Goal: Information Seeking & Learning: Learn about a topic

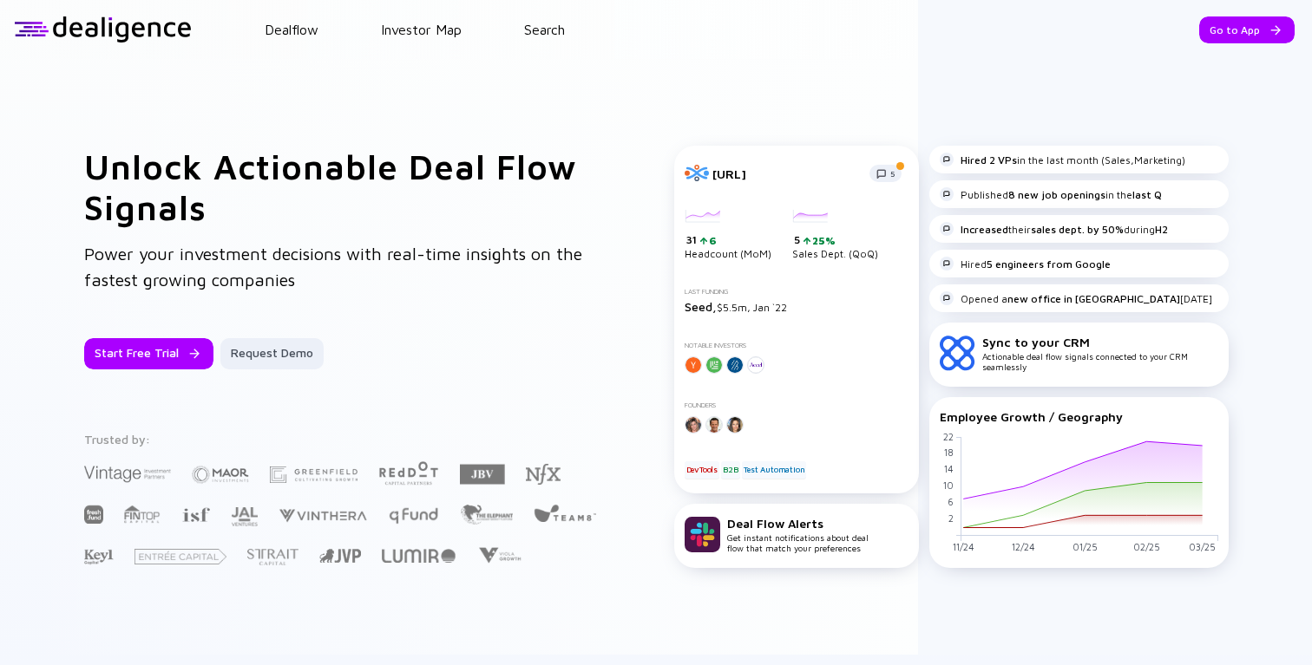
click at [606, 303] on div "Unlock Actionable Deal Flow Signals Power your investment decisions with real-t…" at bounding box center [656, 357] width 1181 height 423
click at [297, 32] on link "Dealflow" at bounding box center [292, 30] width 54 height 16
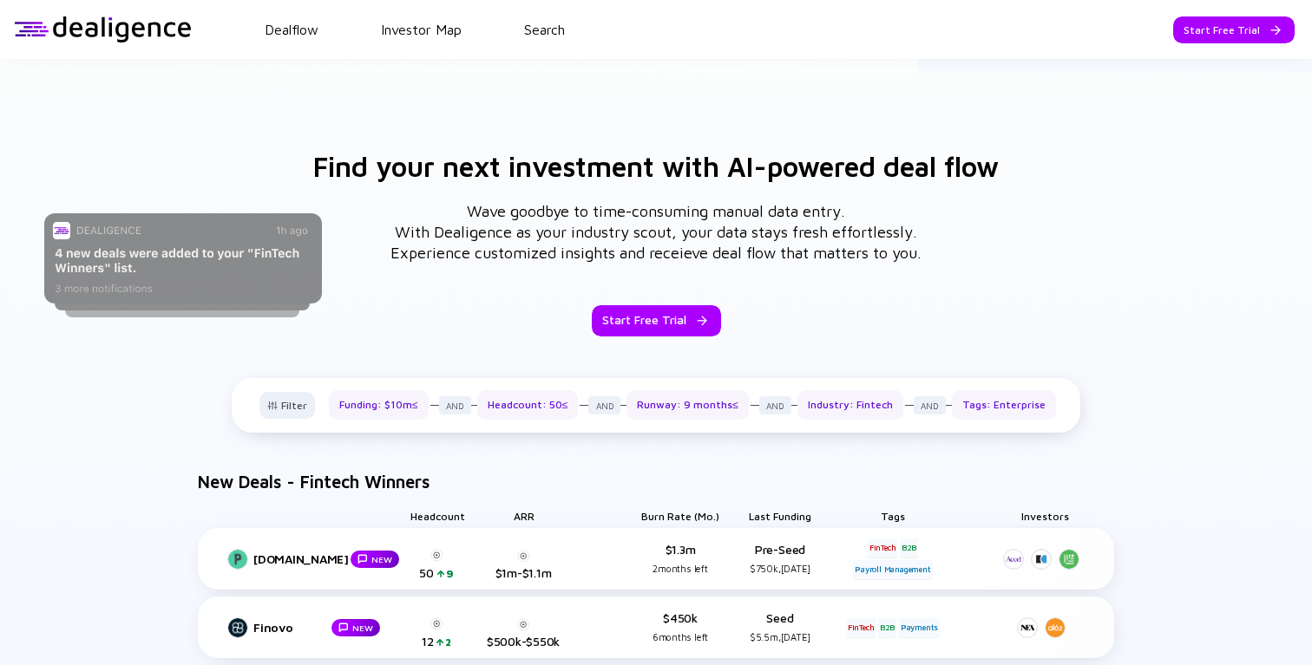
scroll to position [587, 0]
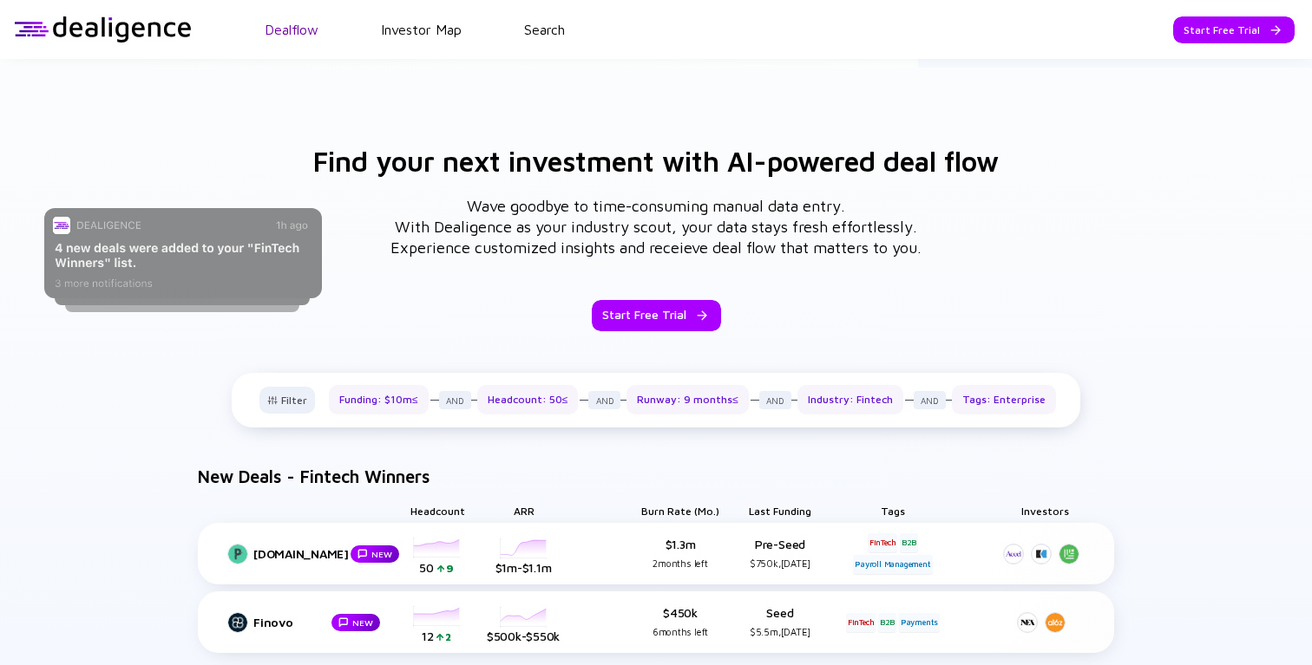
click at [291, 29] on link "Dealflow" at bounding box center [292, 30] width 54 height 16
click at [1209, 38] on div "Go to App" at bounding box center [1246, 29] width 95 height 27
